Goal: Information Seeking & Learning: Learn about a topic

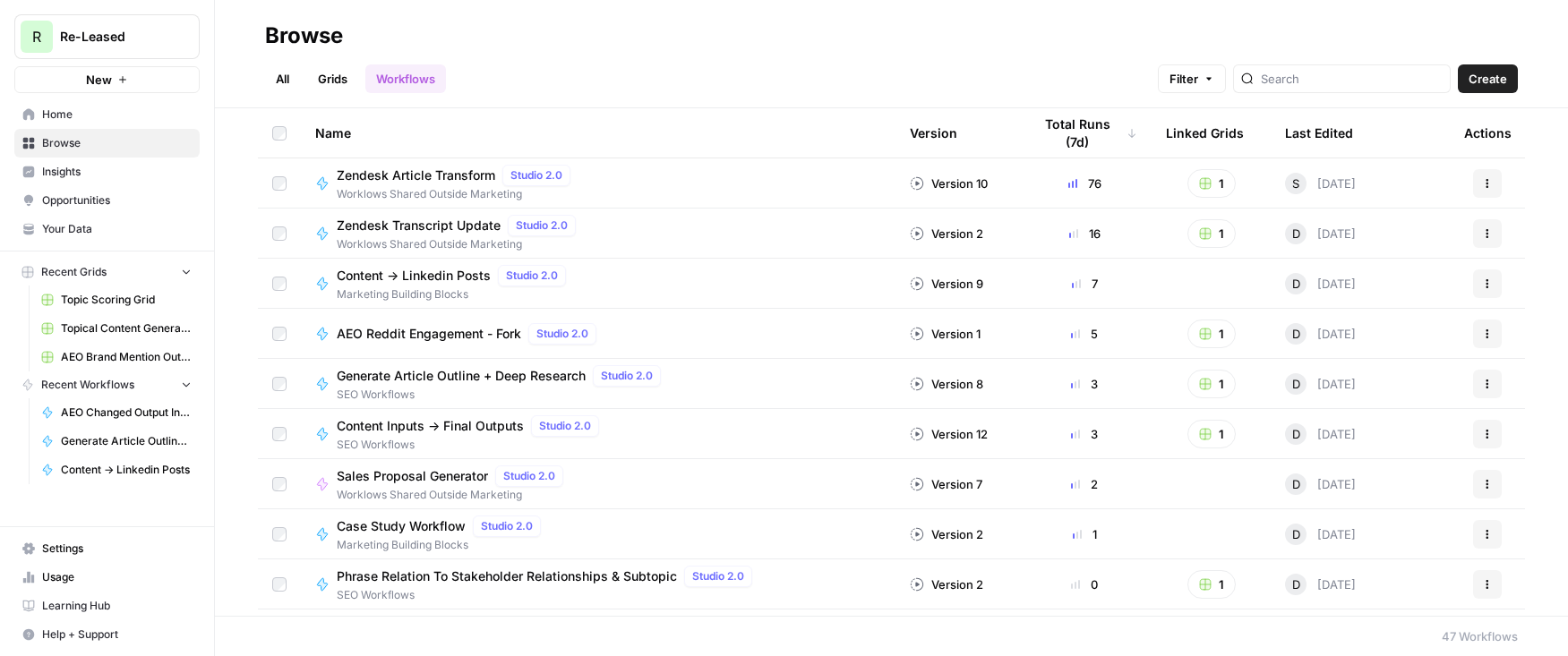
click at [92, 175] on span "Insights" at bounding box center [117, 172] width 150 height 16
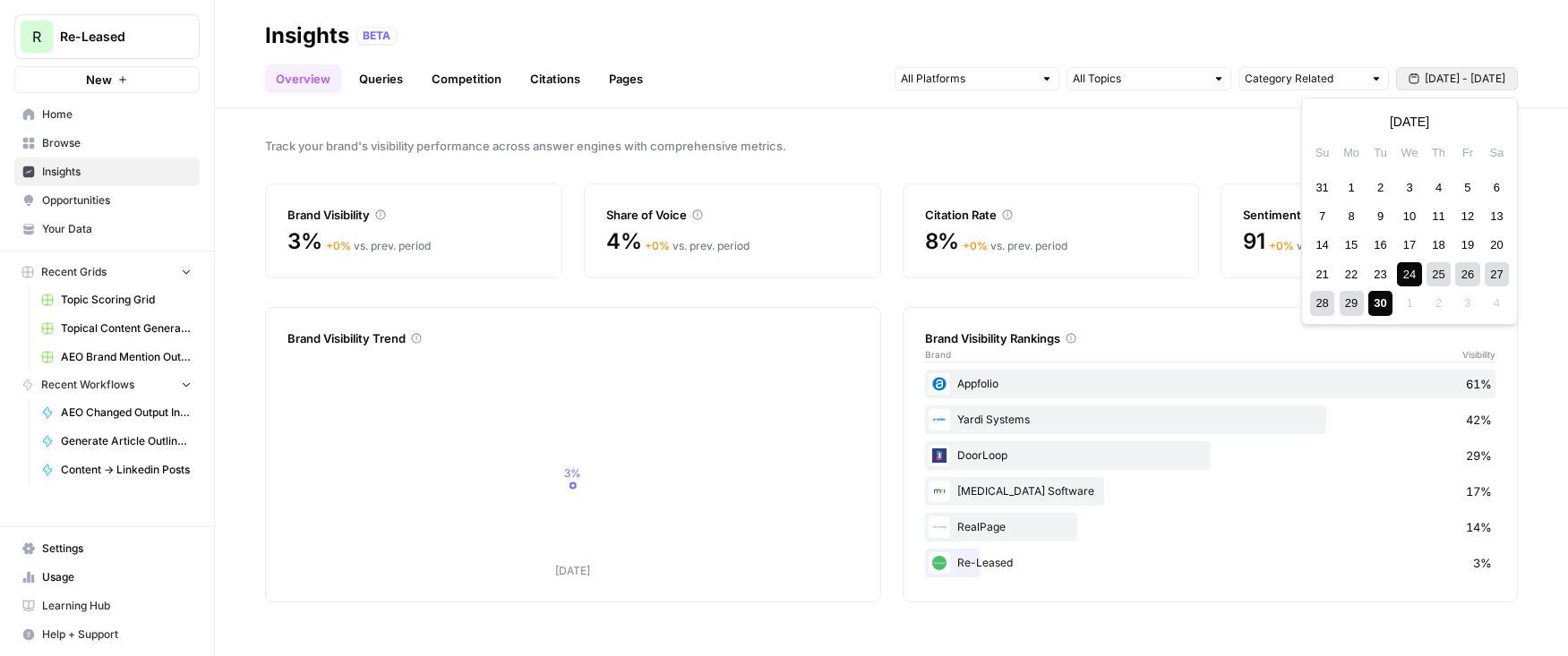
click at [1484, 75] on span "[DATE] - [DATE]" at bounding box center [1466, 79] width 81 height 16
click at [1464, 272] on div "26" at bounding box center [1468, 274] width 25 height 25
click at [1378, 276] on div "23" at bounding box center [1380, 274] width 25 height 25
click at [1388, 311] on div "30" at bounding box center [1380, 303] width 25 height 25
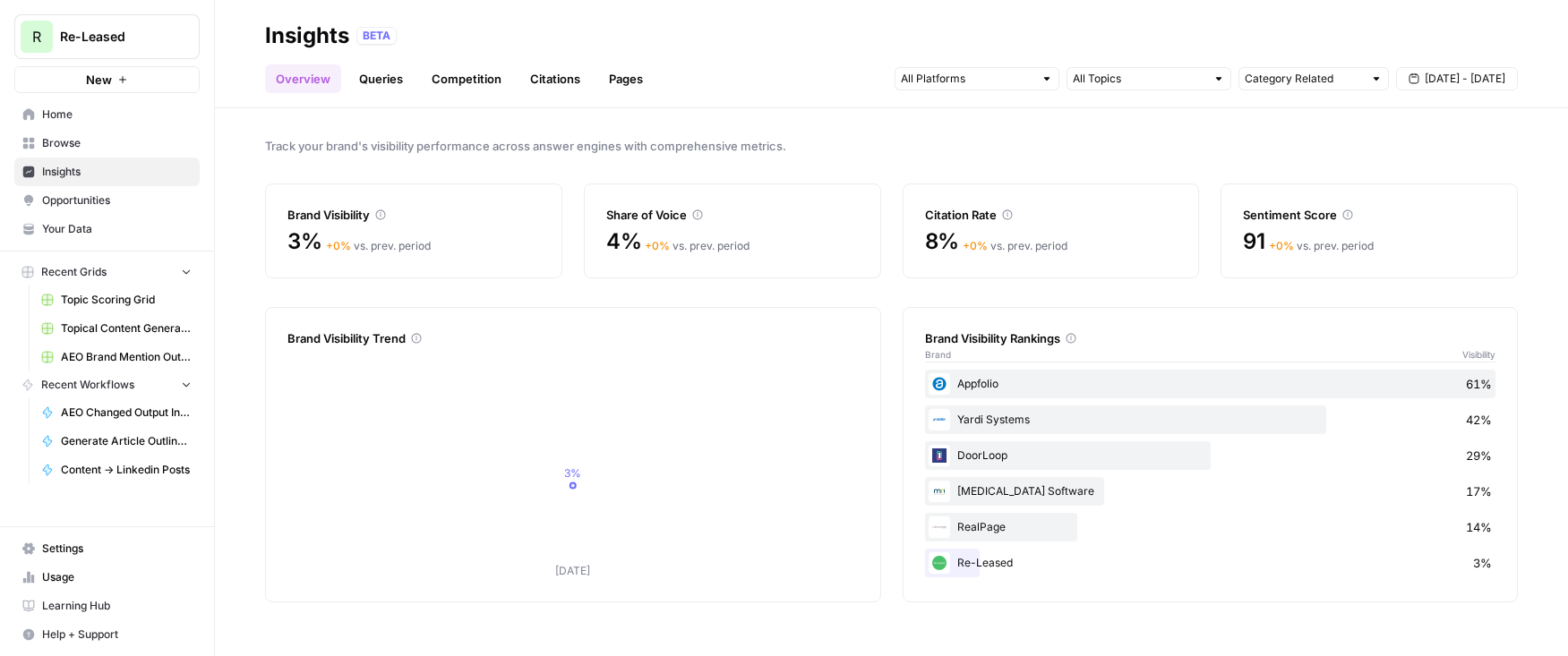
click at [382, 82] on link "Queries" at bounding box center [381, 79] width 65 height 29
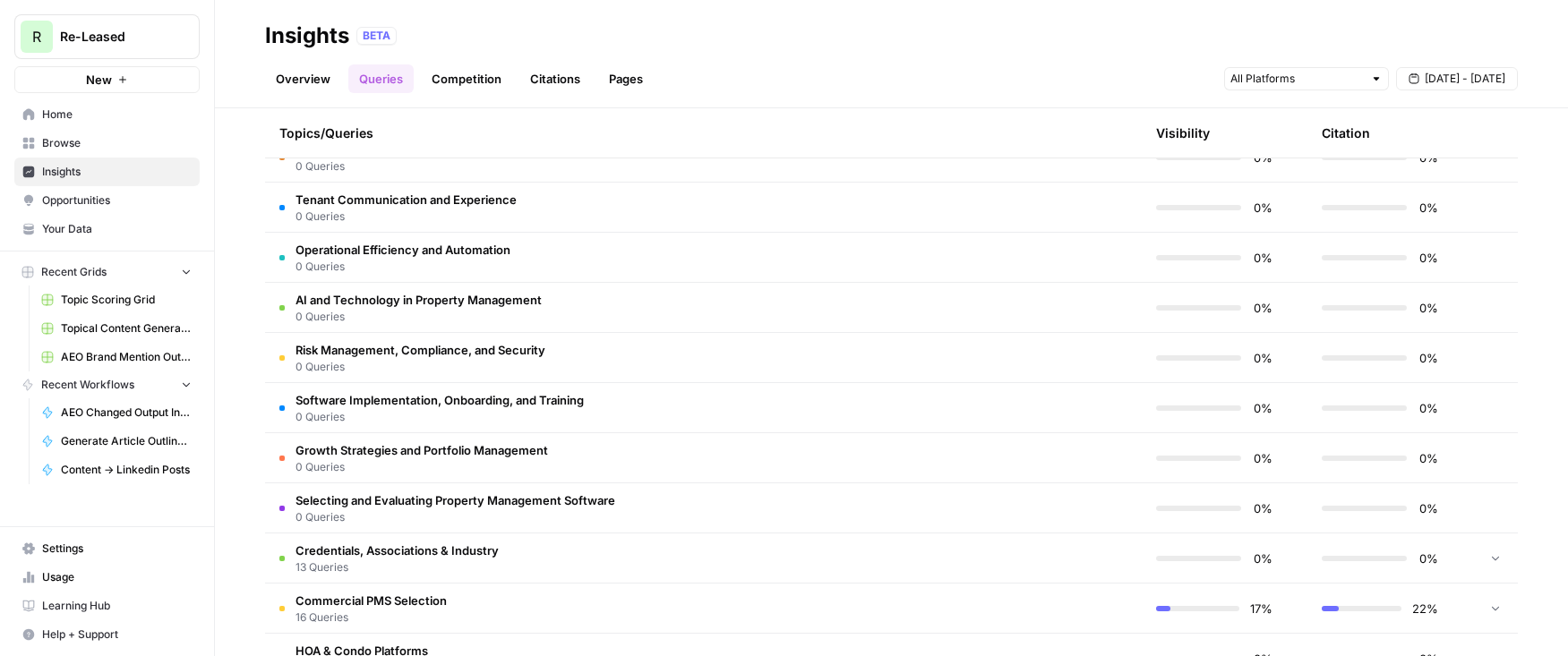
scroll to position [895, 0]
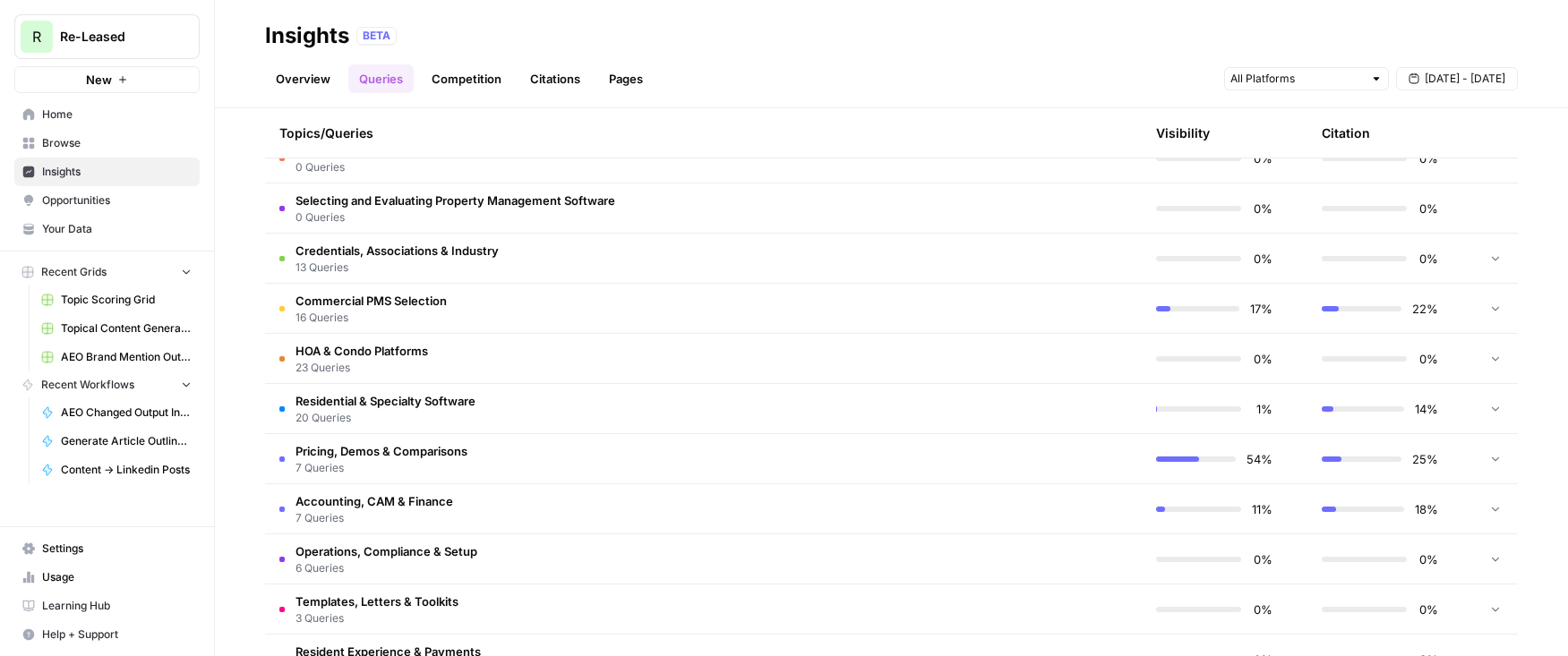
click at [362, 462] on span "7 Queries" at bounding box center [381, 468] width 172 height 16
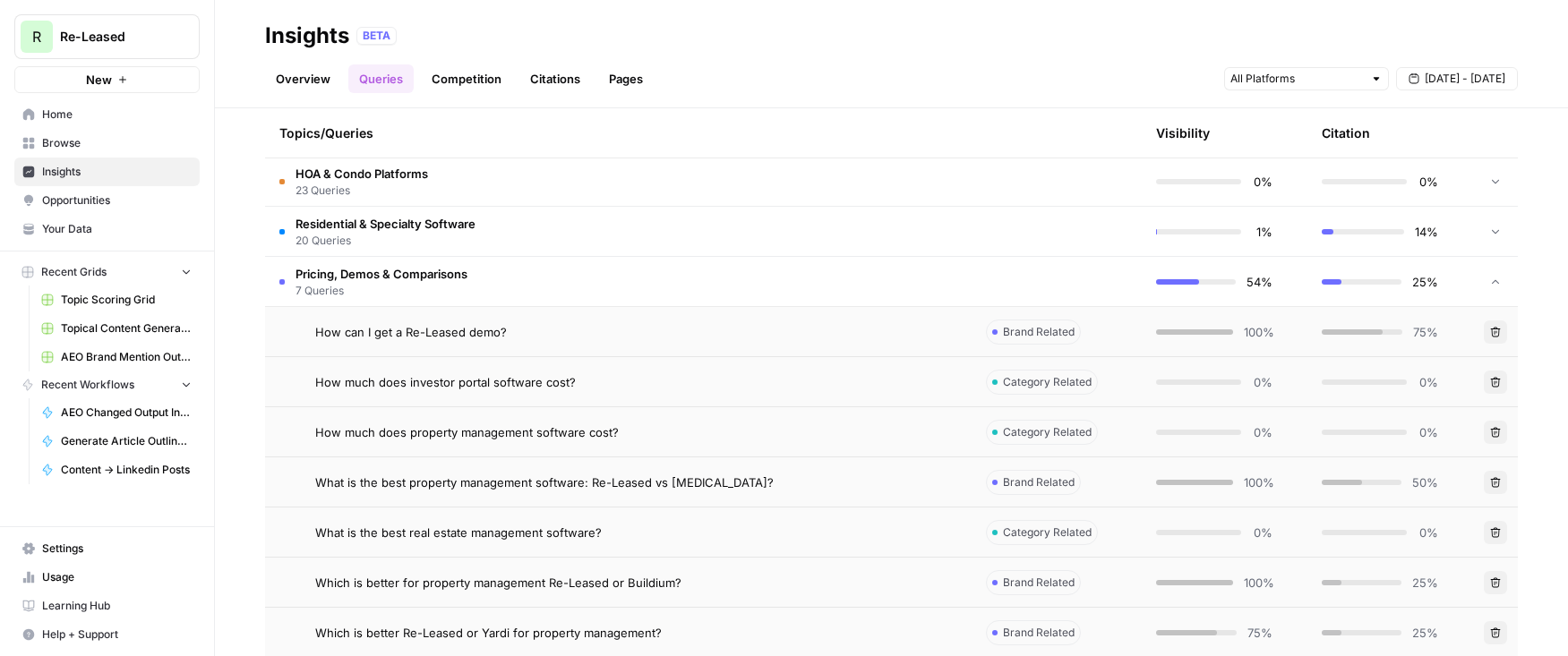
scroll to position [1095, 0]
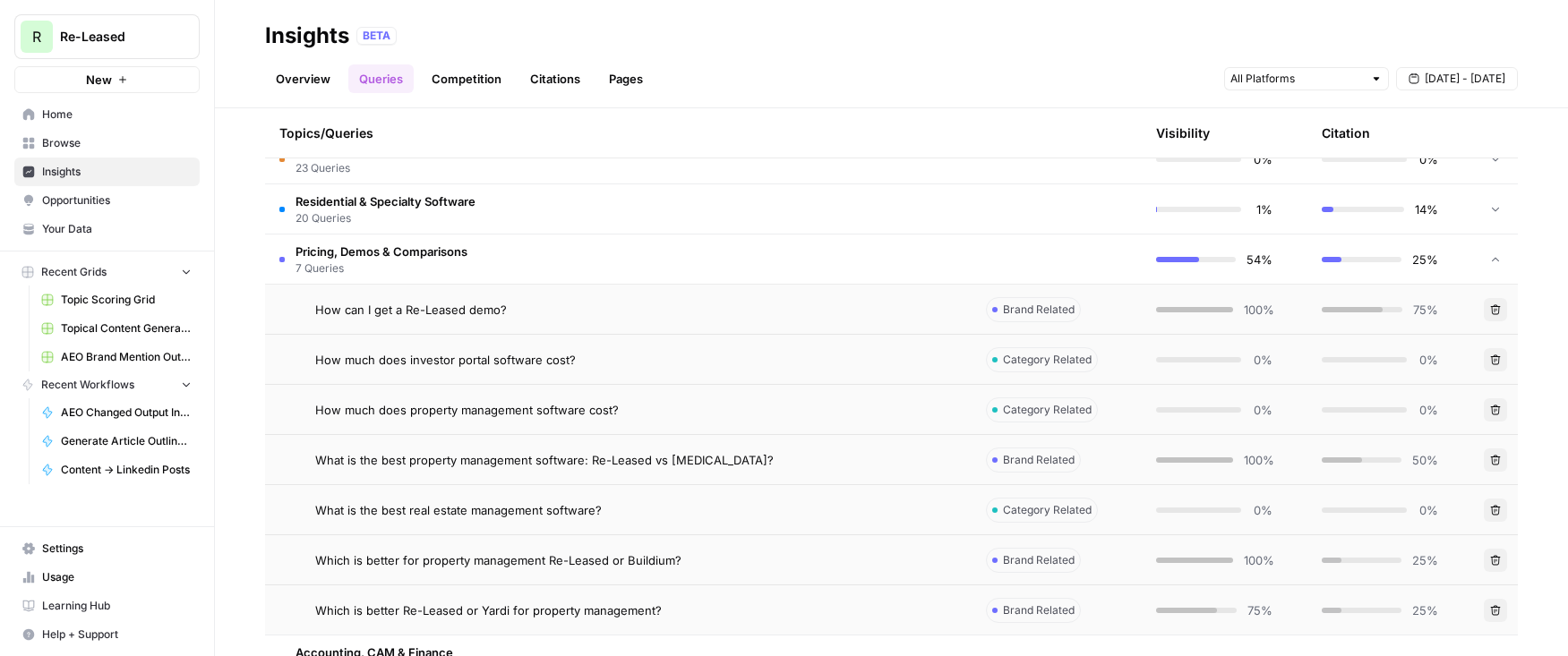
click at [666, 222] on td "Residential & Specialty Software 20 Queries" at bounding box center [619, 209] width 706 height 49
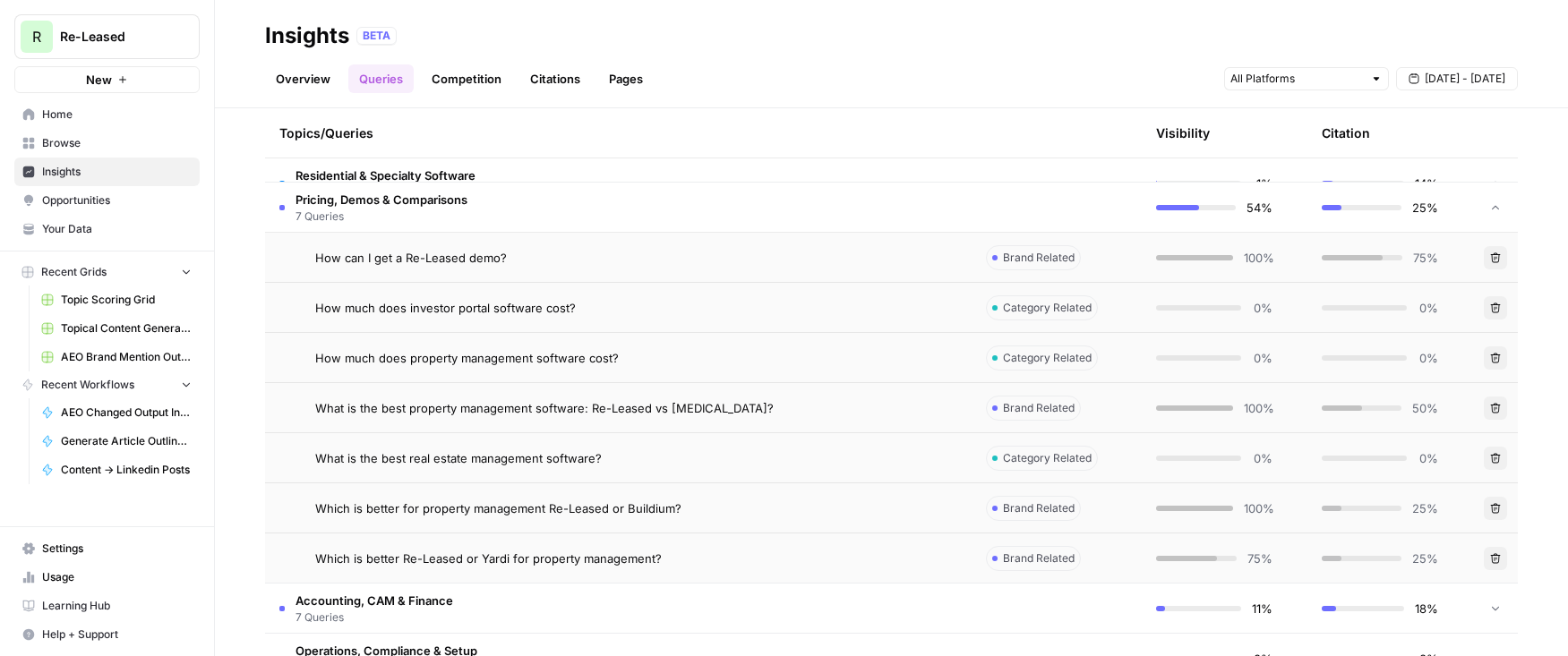
scroll to position [2300, 0]
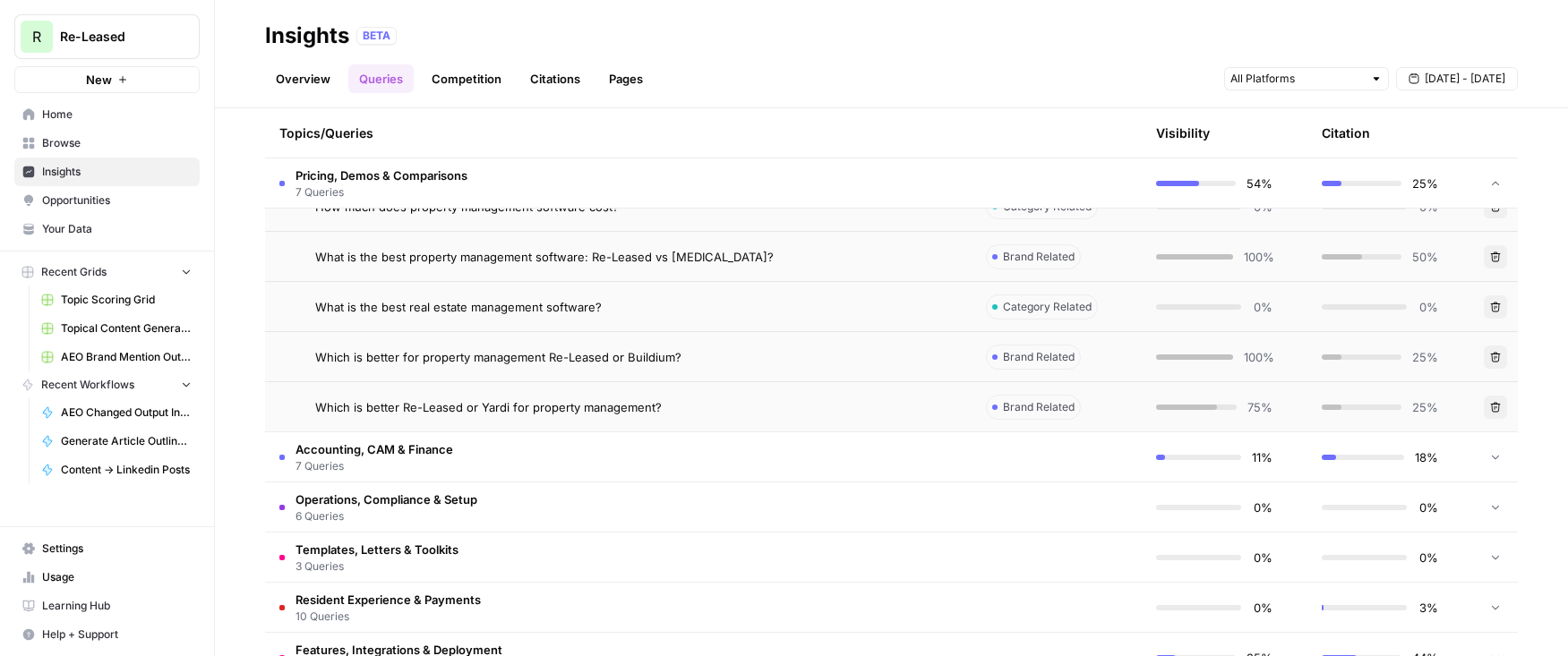
click at [491, 458] on td "Accounting, CAM & Finance 7 Queries" at bounding box center [619, 457] width 706 height 49
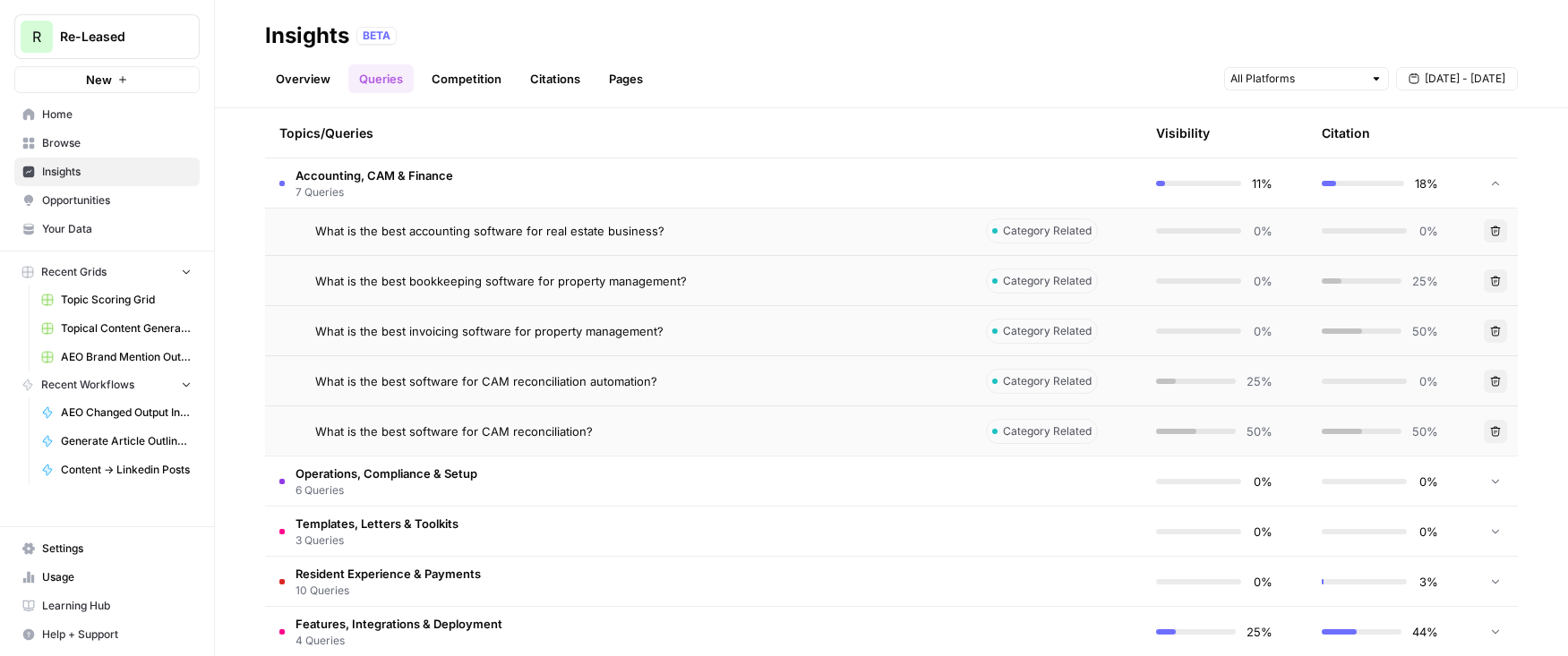
scroll to position [2708, 0]
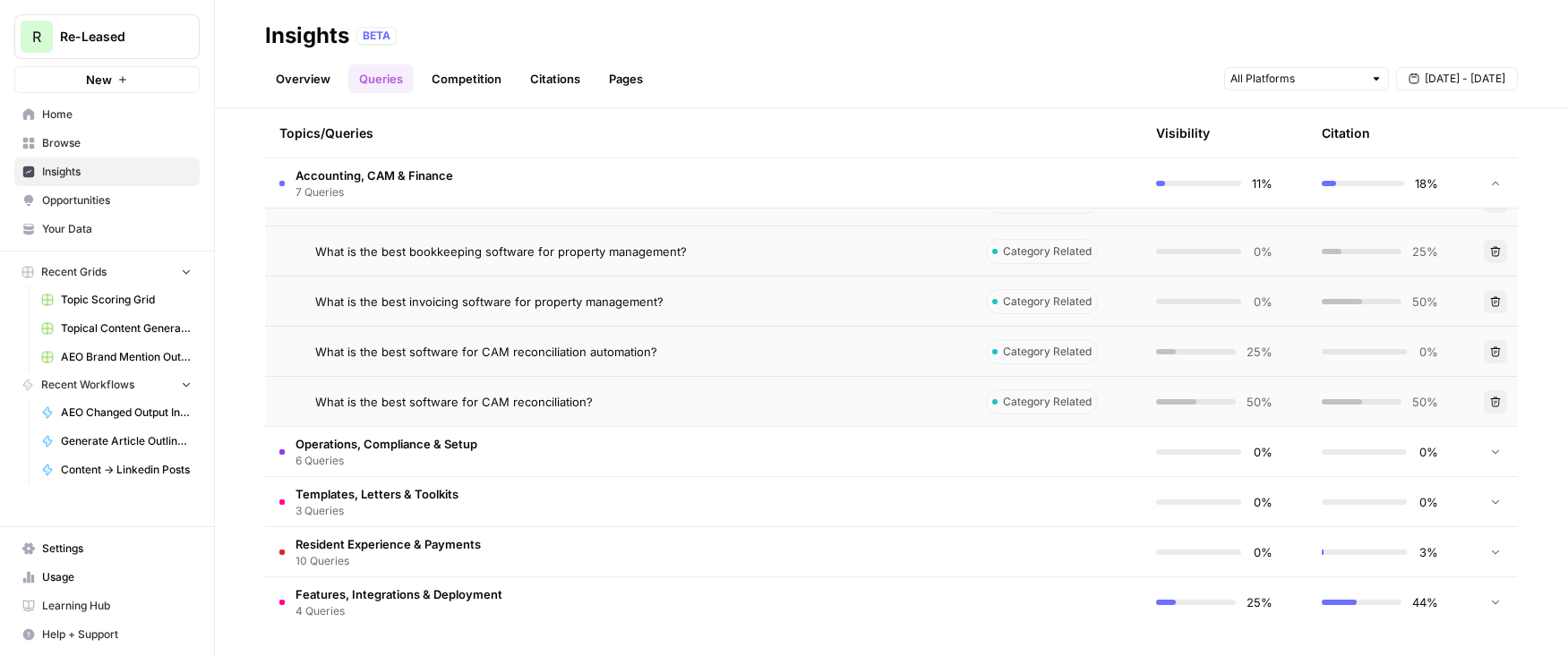
click at [528, 590] on td "Features, Integrations & Deployment 4 Queries" at bounding box center [619, 602] width 706 height 50
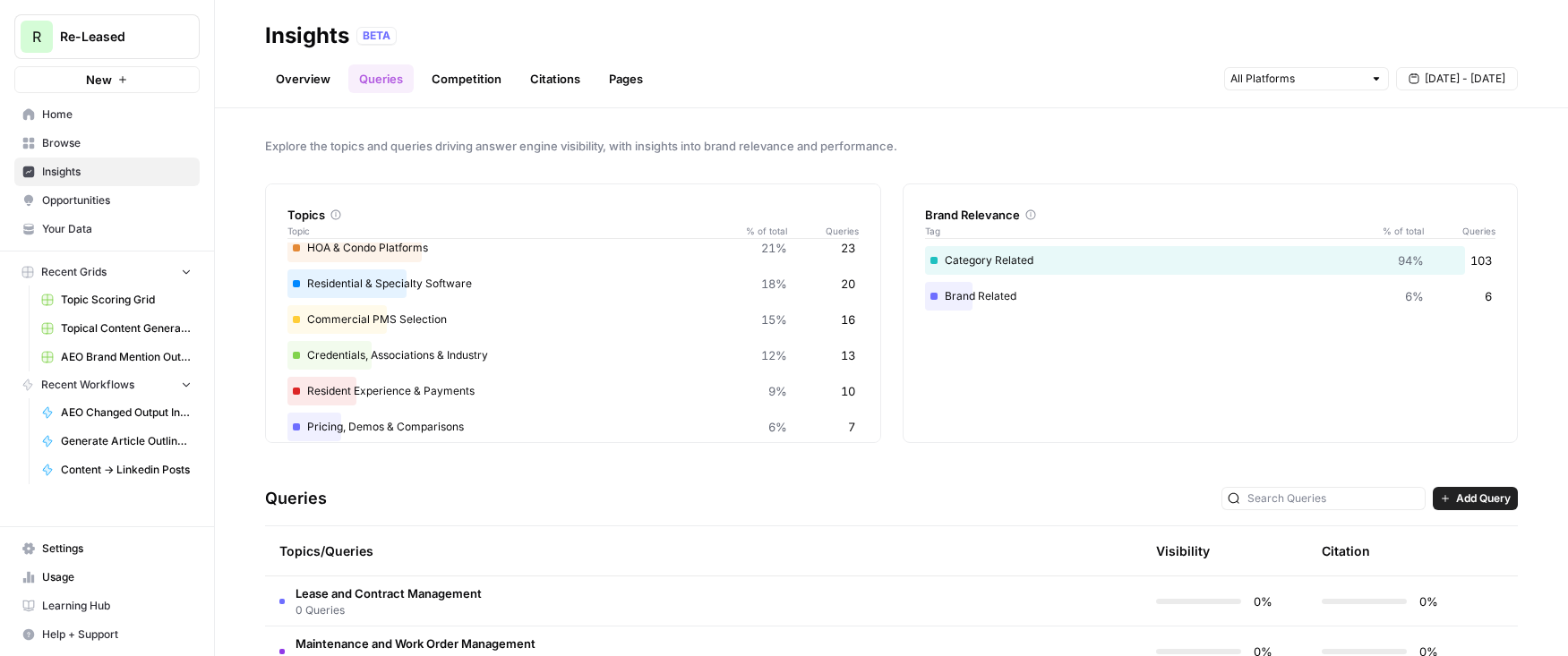
scroll to position [0, 0]
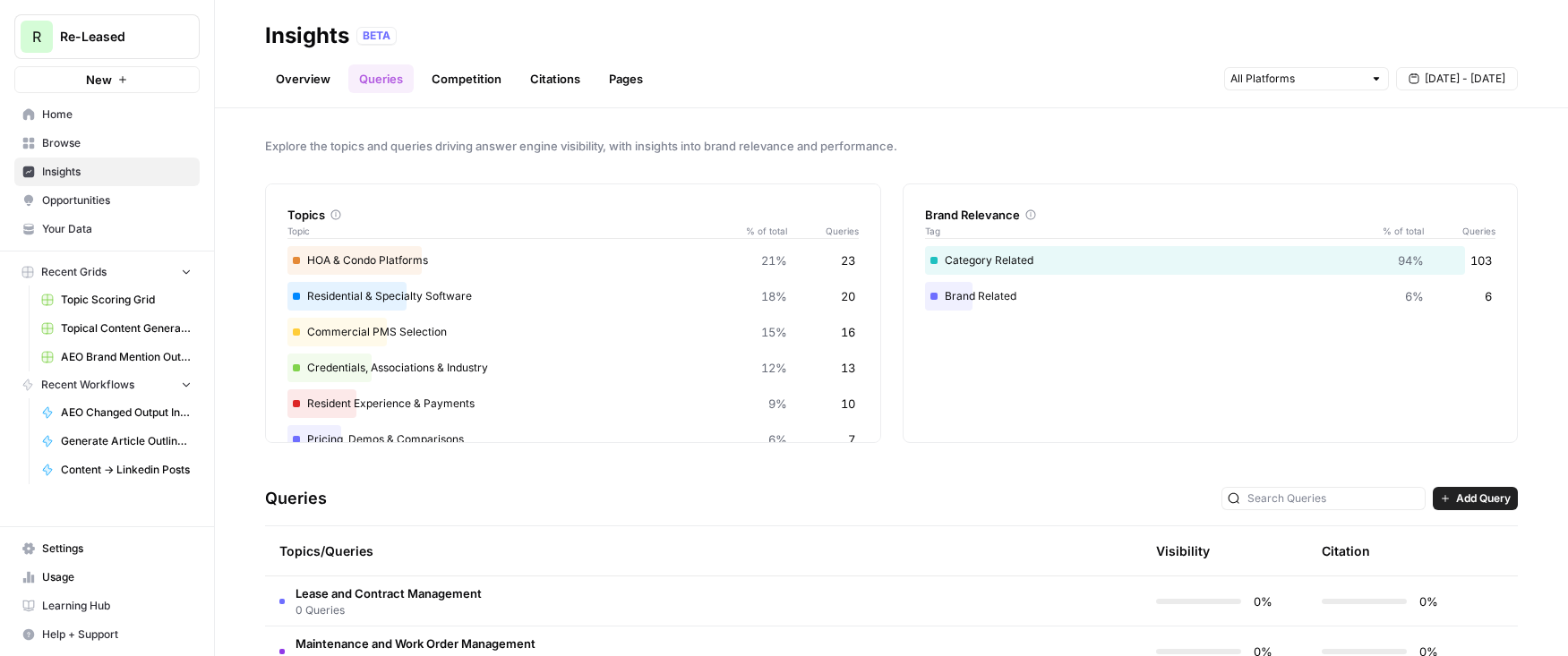
click at [458, 83] on link "Competition" at bounding box center [466, 79] width 91 height 29
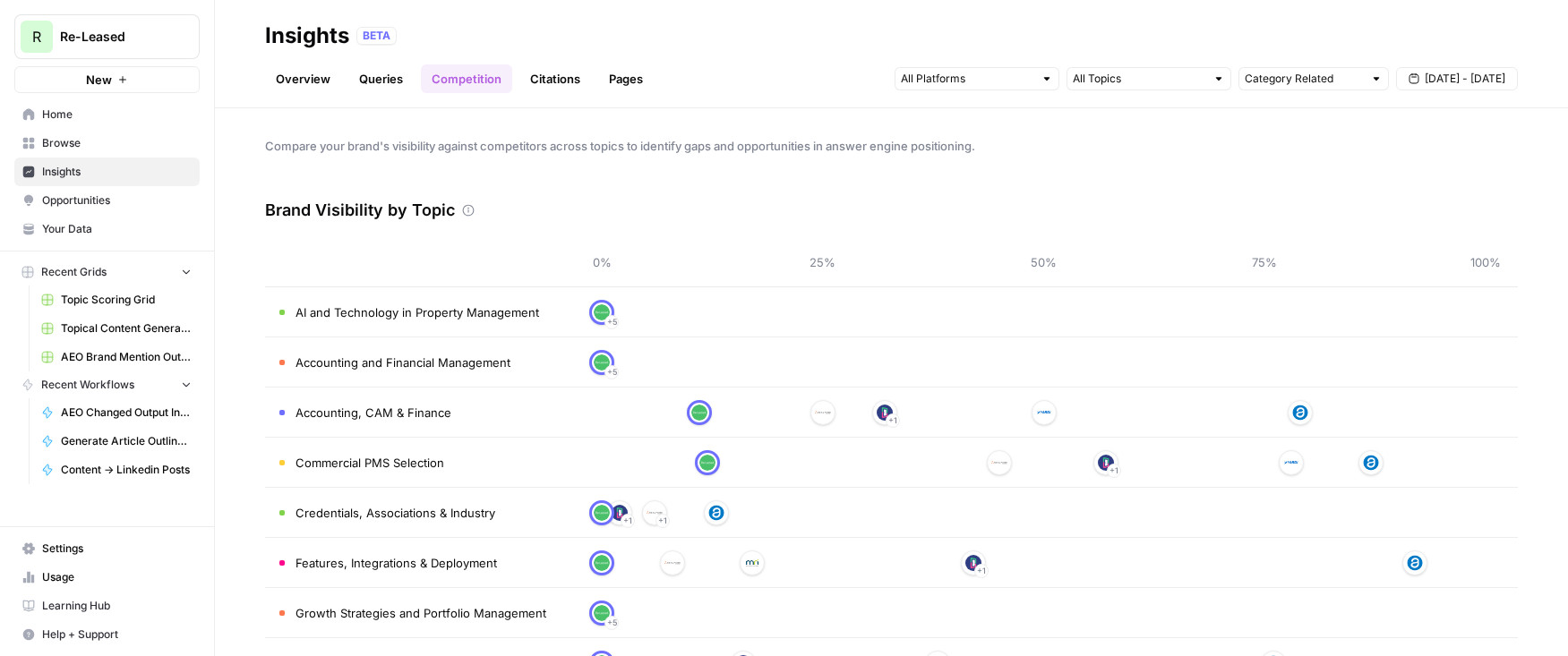
click at [375, 73] on link "Queries" at bounding box center [381, 79] width 65 height 29
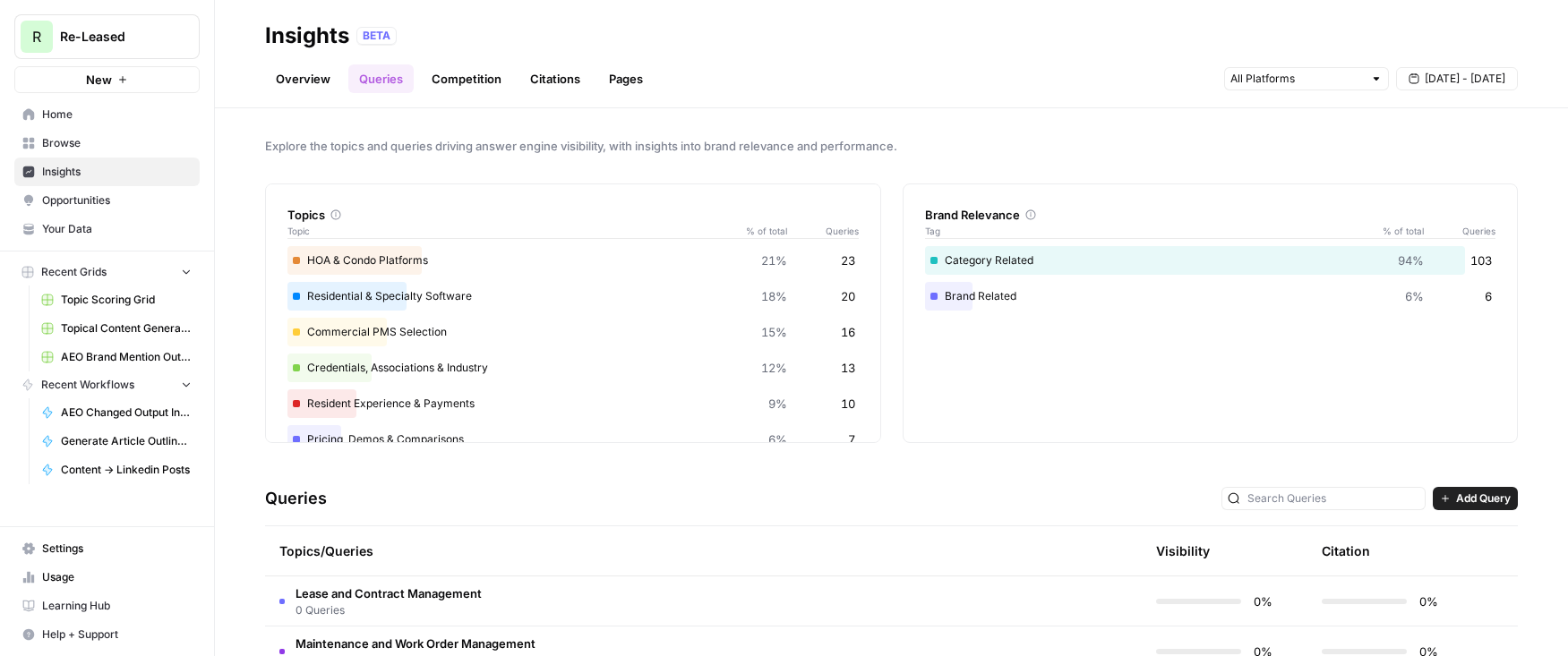
click at [351, 326] on div "Commercial PMS Selection 15% 16" at bounding box center [573, 331] width 572 height 29
click at [443, 334] on div "Commercial PMS Selection 15% 16" at bounding box center [573, 331] width 572 height 29
click at [300, 328] on div "Commercial PMS Selection 15% 16" at bounding box center [573, 331] width 572 height 29
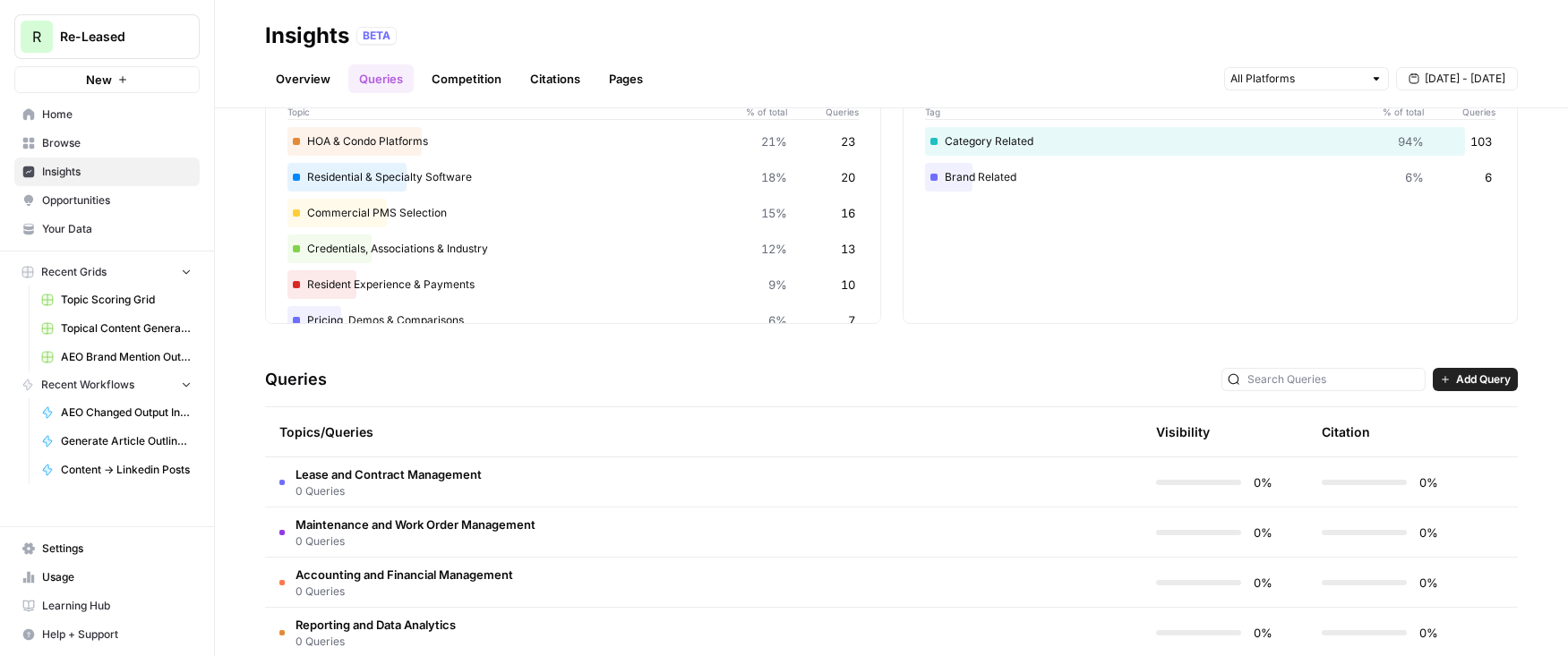
scroll to position [200, 0]
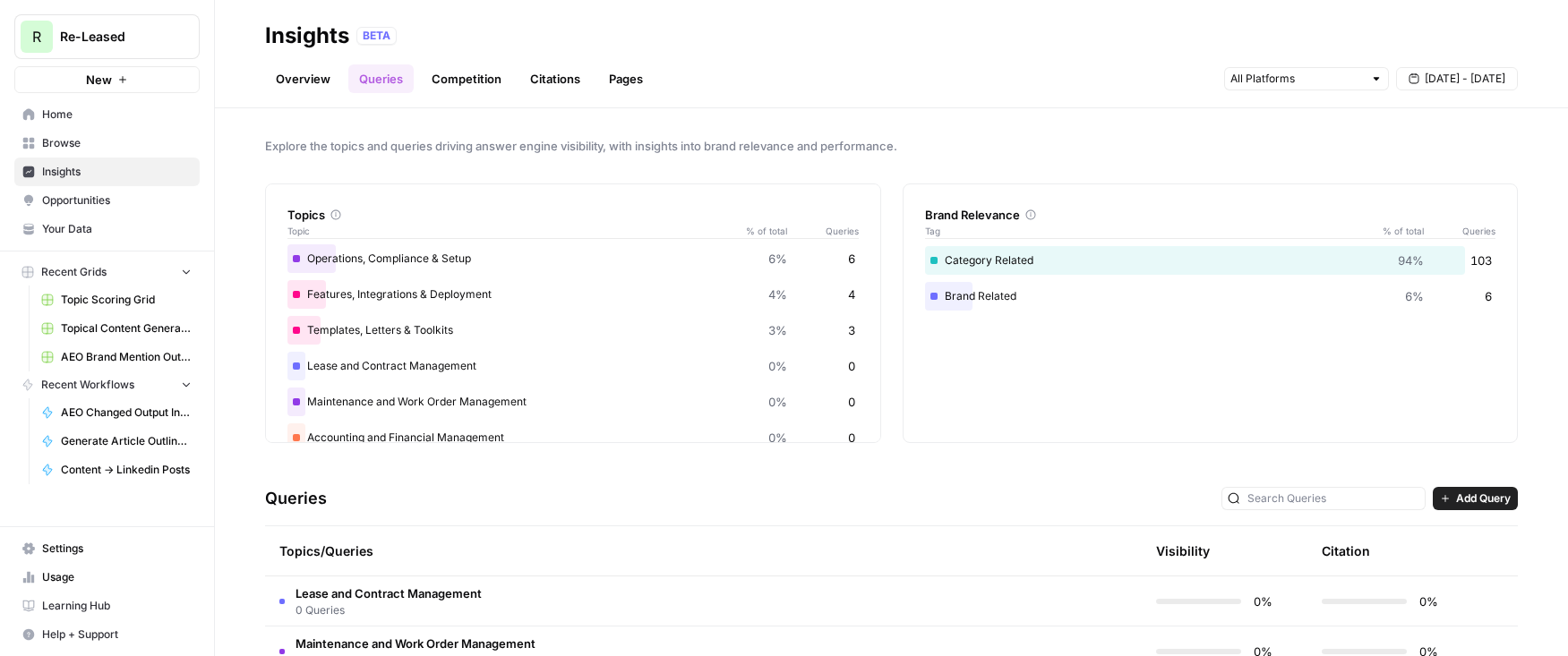
click at [1444, 77] on span "[DATE] - [DATE]" at bounding box center [1466, 79] width 81 height 16
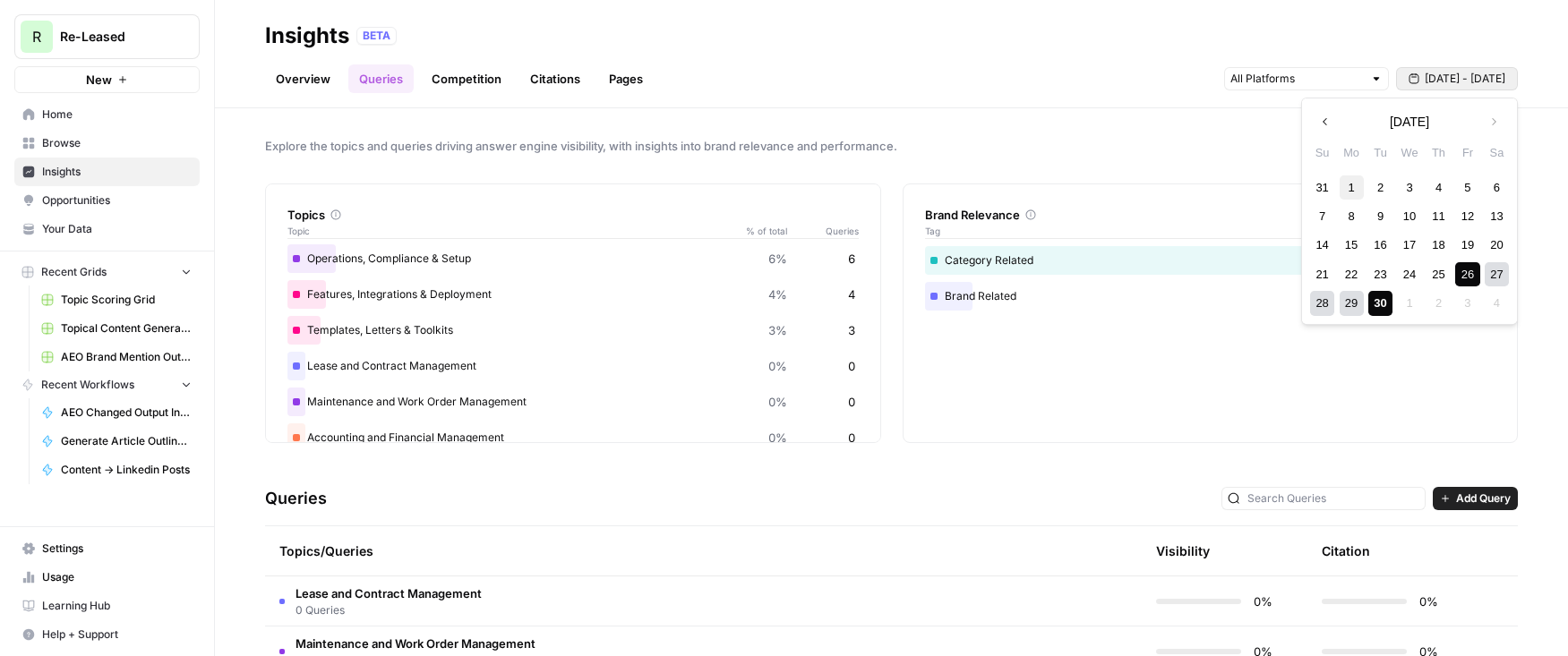
click at [1351, 193] on div "1" at bounding box center [1352, 187] width 25 height 25
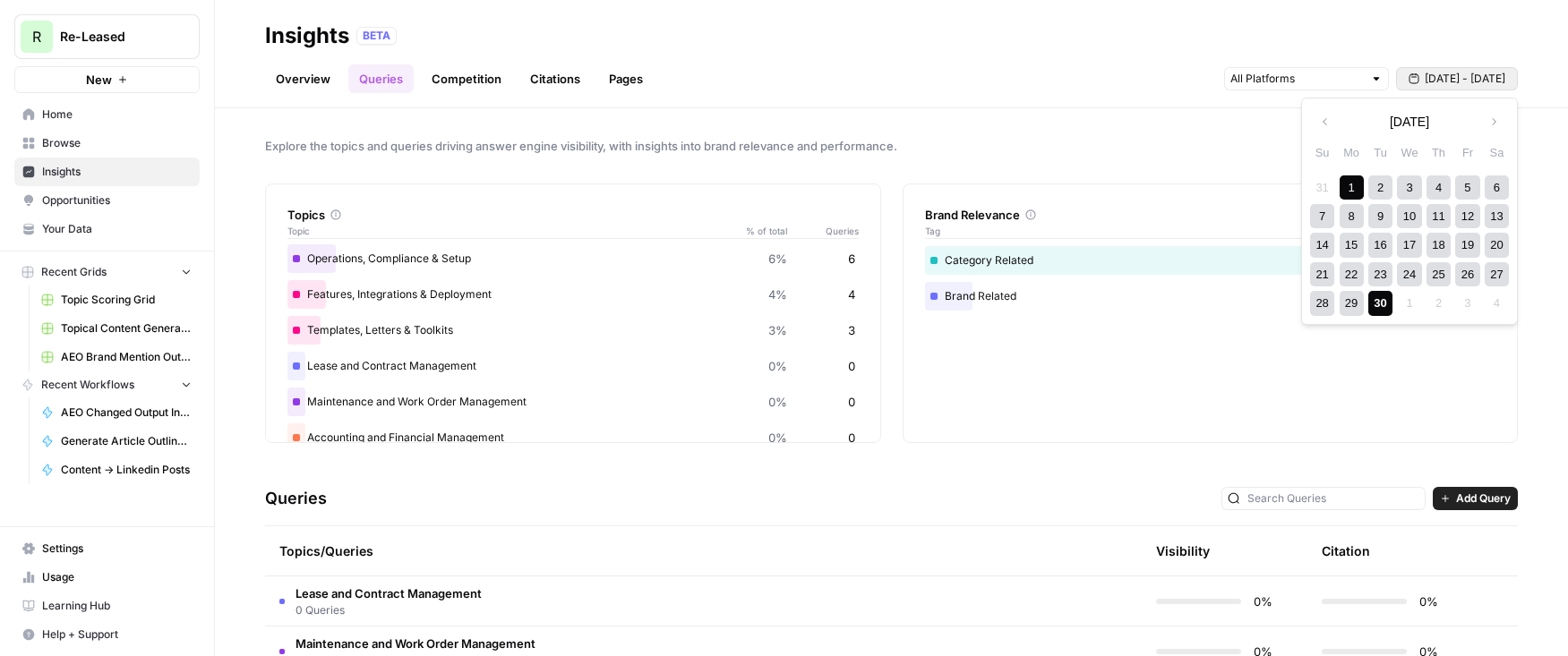
click at [1376, 307] on div "30" at bounding box center [1380, 303] width 25 height 25
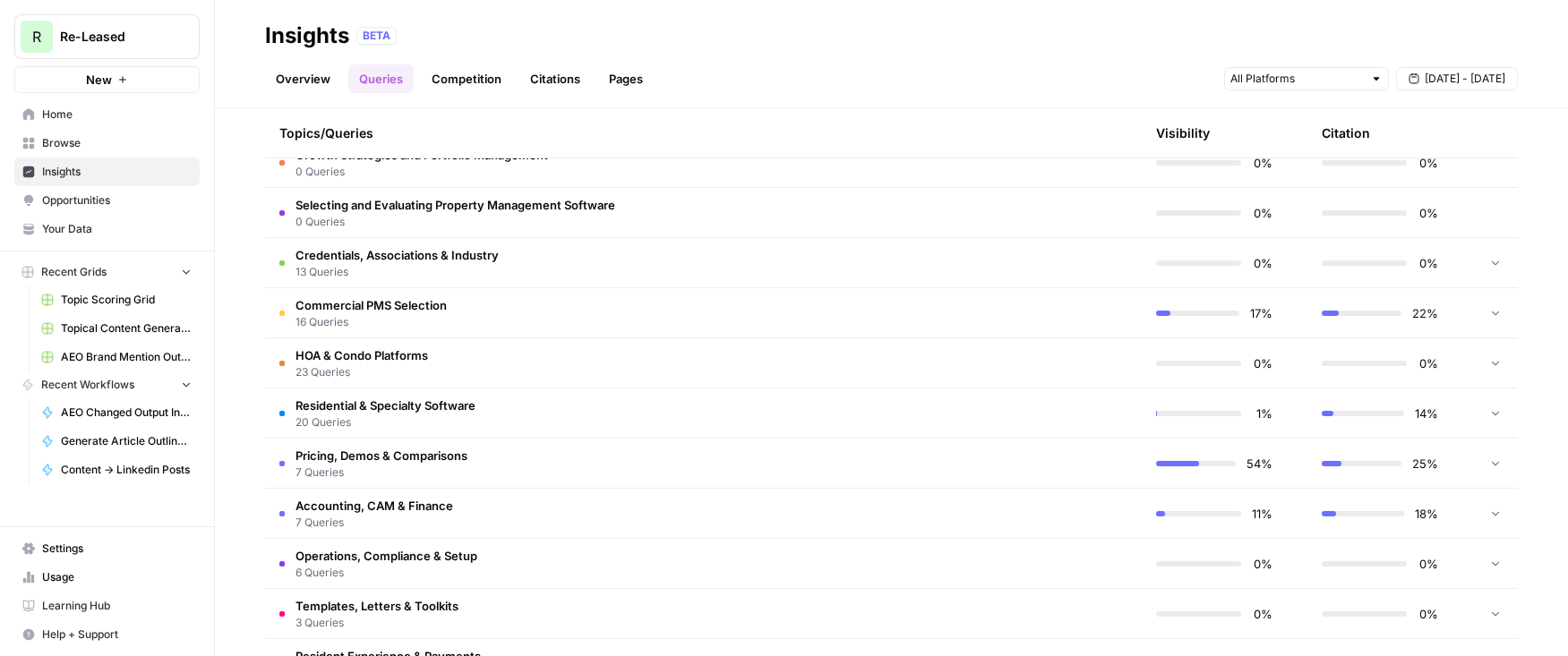
scroll to position [917, 0]
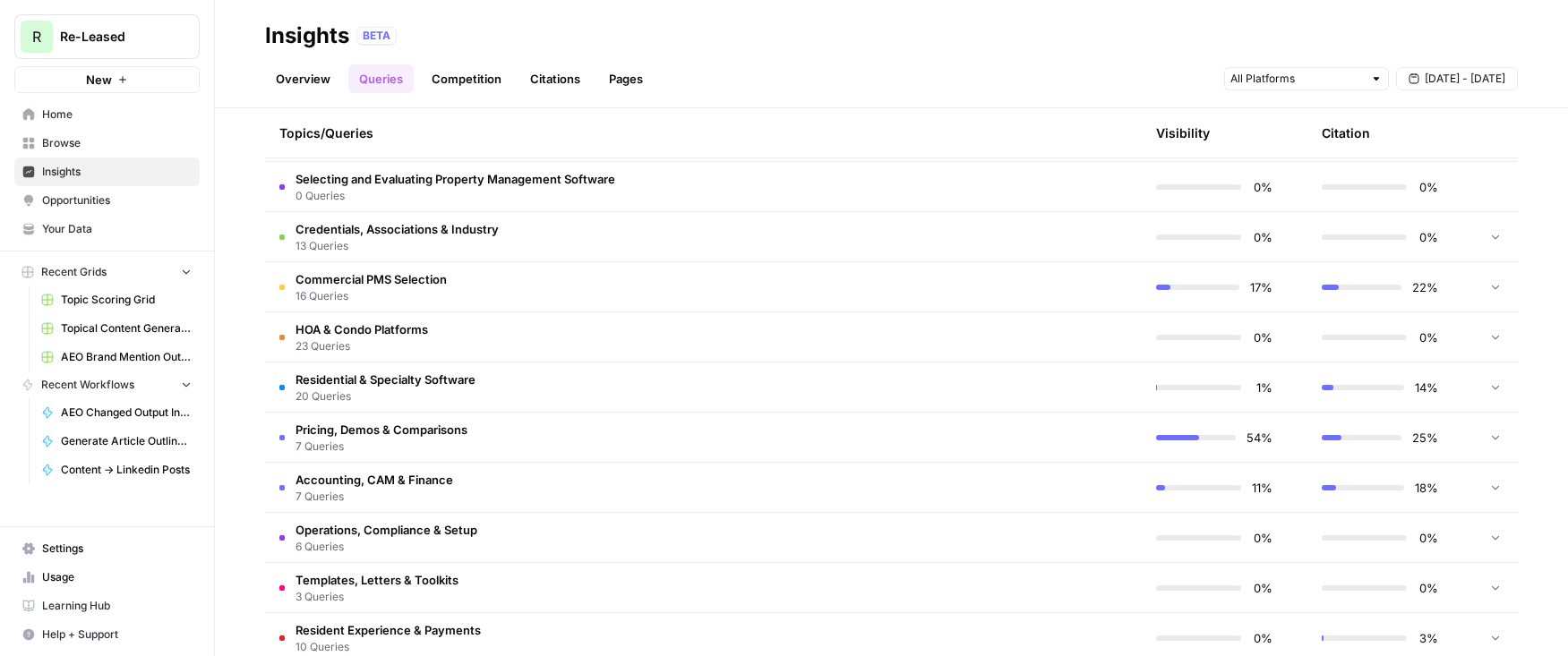
click at [515, 281] on td "Commercial PMS Selection 16 Queries" at bounding box center [619, 287] width 706 height 49
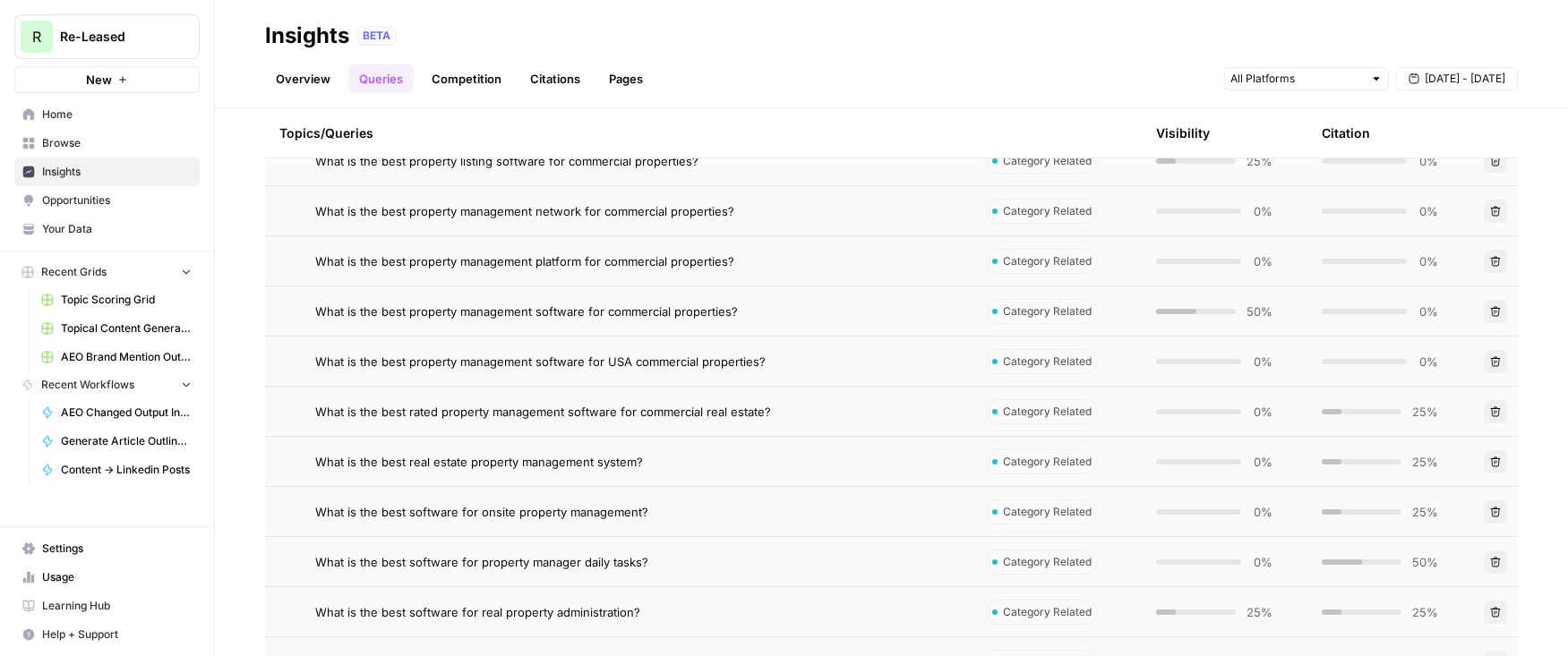
scroll to position [1343, 0]
click at [108, 200] on span "Opportunities" at bounding box center [117, 201] width 150 height 16
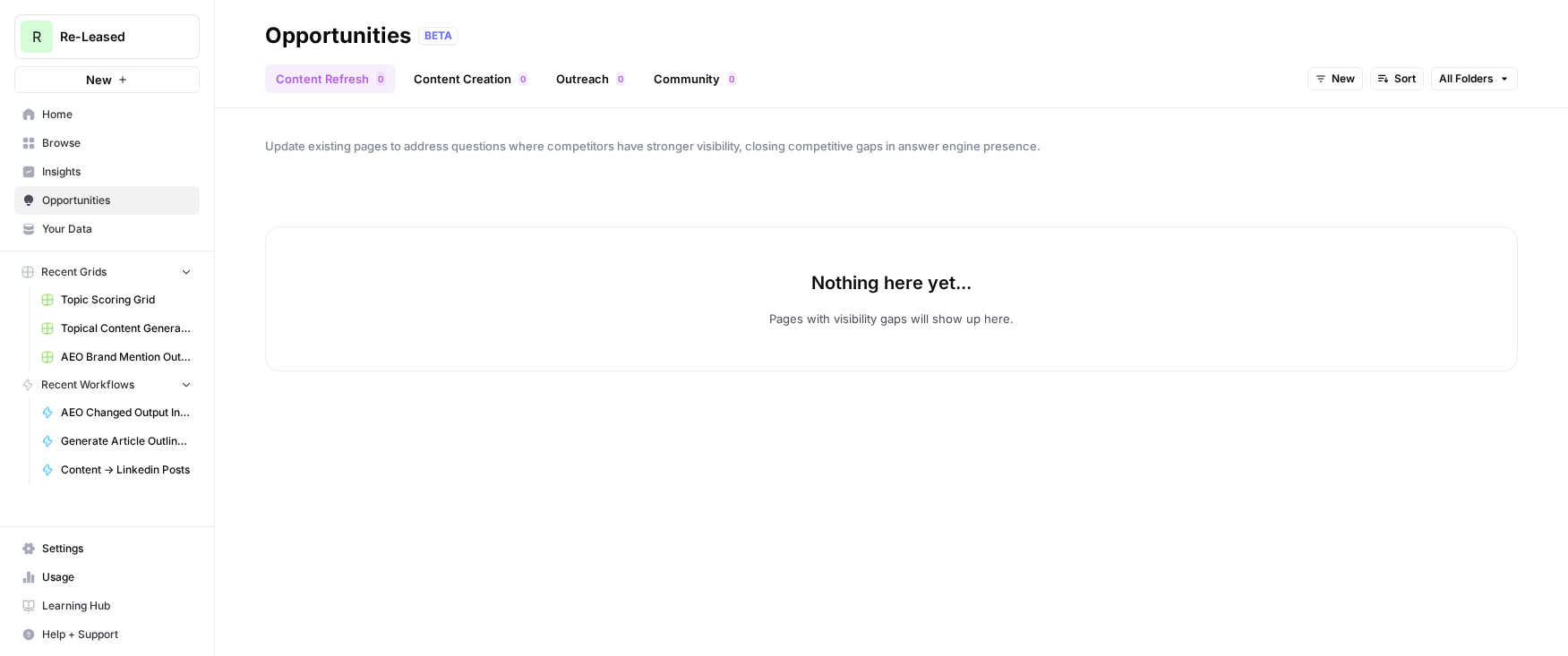
click at [461, 75] on link "Content Creation 0" at bounding box center [471, 79] width 136 height 29
click at [604, 84] on link "Outreach 0" at bounding box center [591, 79] width 90 height 29
click at [701, 83] on link "Community 0" at bounding box center [695, 79] width 104 height 29
click at [75, 582] on span "Usage" at bounding box center [117, 577] width 150 height 16
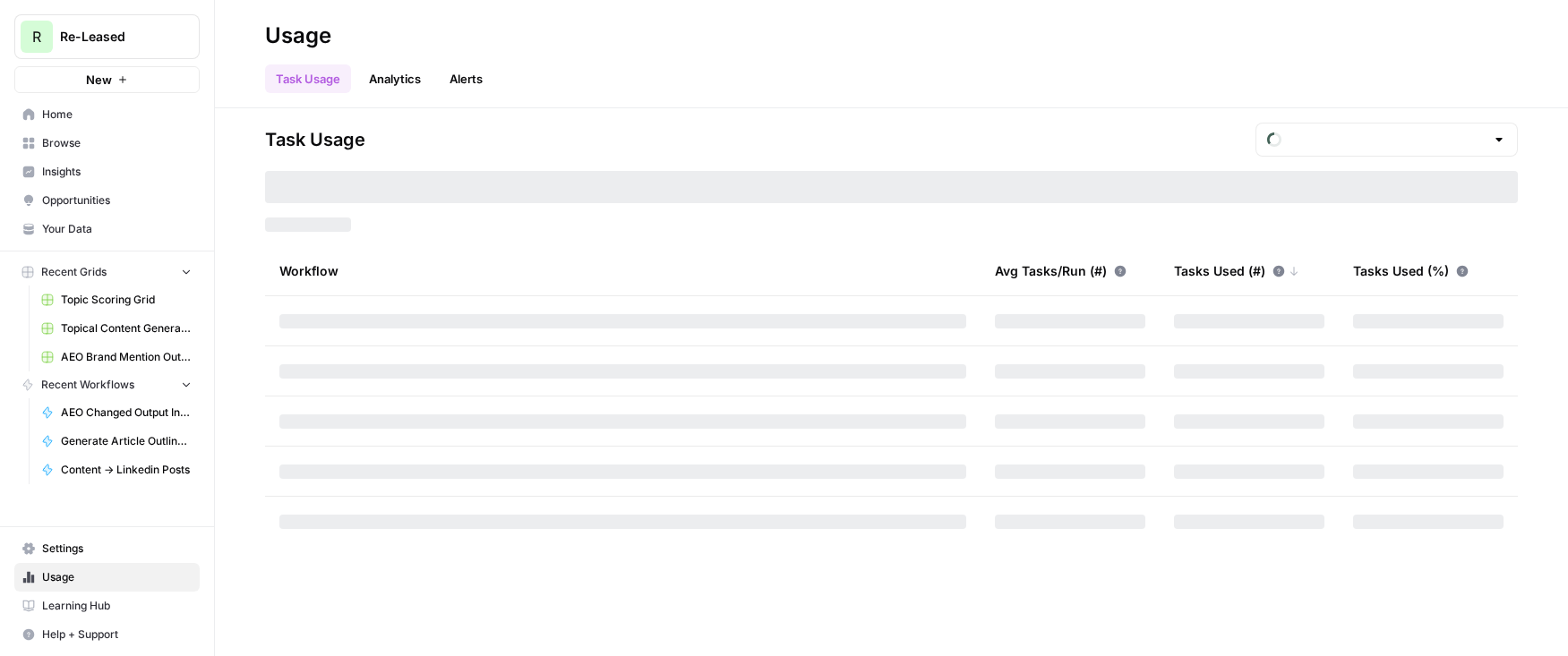
type input "September Tasks"
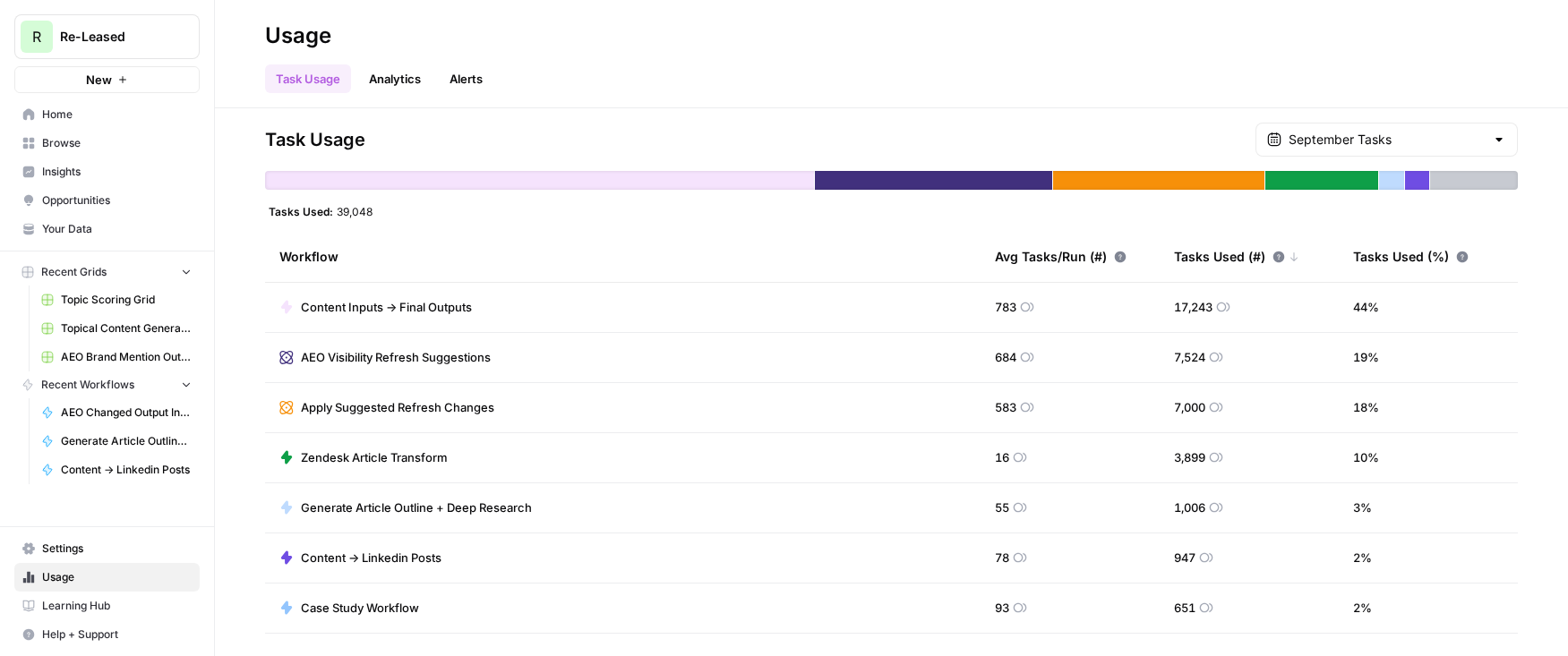
click at [389, 80] on link "Analytics" at bounding box center [394, 79] width 74 height 29
